Goal: Information Seeking & Learning: Learn about a topic

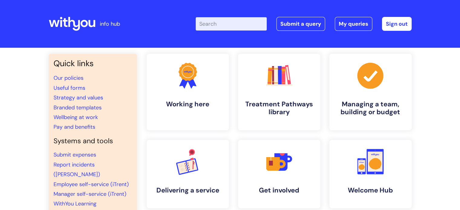
click at [210, 24] on input "Enter your search term here..." at bounding box center [231, 23] width 71 height 13
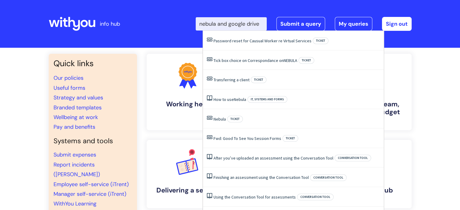
scroll to position [0, 2]
type input "nebula and google drive"
click button "Search" at bounding box center [0, 0] width 0 height 0
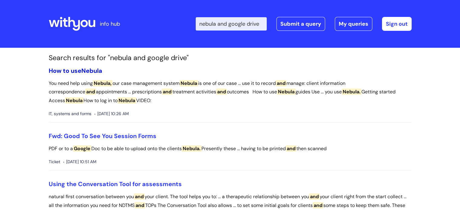
click at [76, 69] on link "How to use Nebula" at bounding box center [75, 71] width 53 height 8
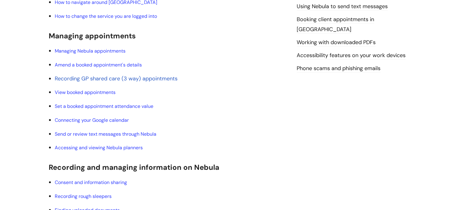
scroll to position [363, 0]
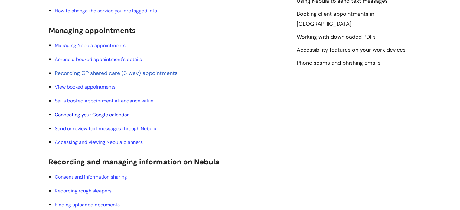
click at [117, 114] on link "Connecting your Google calendar" at bounding box center [92, 115] width 74 height 6
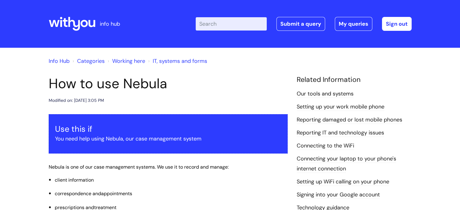
drag, startPoint x: 224, startPoint y: 28, endPoint x: 228, endPoint y: 26, distance: 5.3
click at [224, 28] on input "Enter your search term here..." at bounding box center [231, 23] width 71 height 13
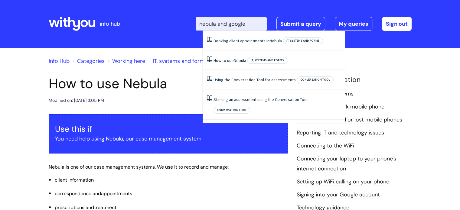
type input "nebula and google"
click button "Search" at bounding box center [0, 0] width 0 height 0
